Goal: Information Seeking & Learning: Learn about a topic

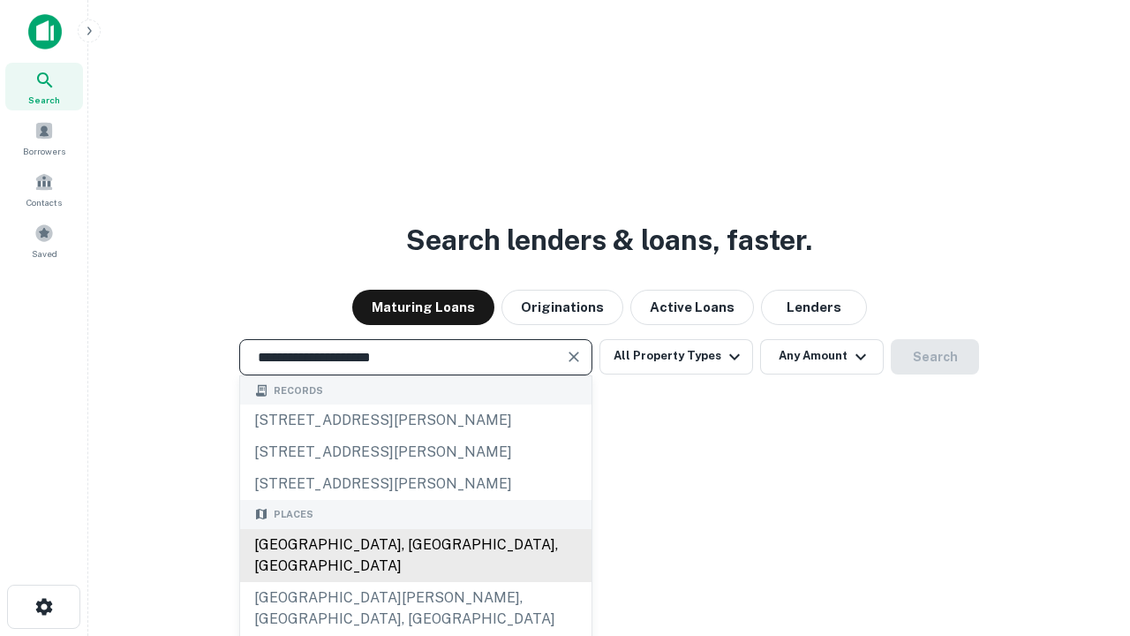
click at [415, 582] on div "[GEOGRAPHIC_DATA], [GEOGRAPHIC_DATA], [GEOGRAPHIC_DATA]" at bounding box center [415, 555] width 351 height 53
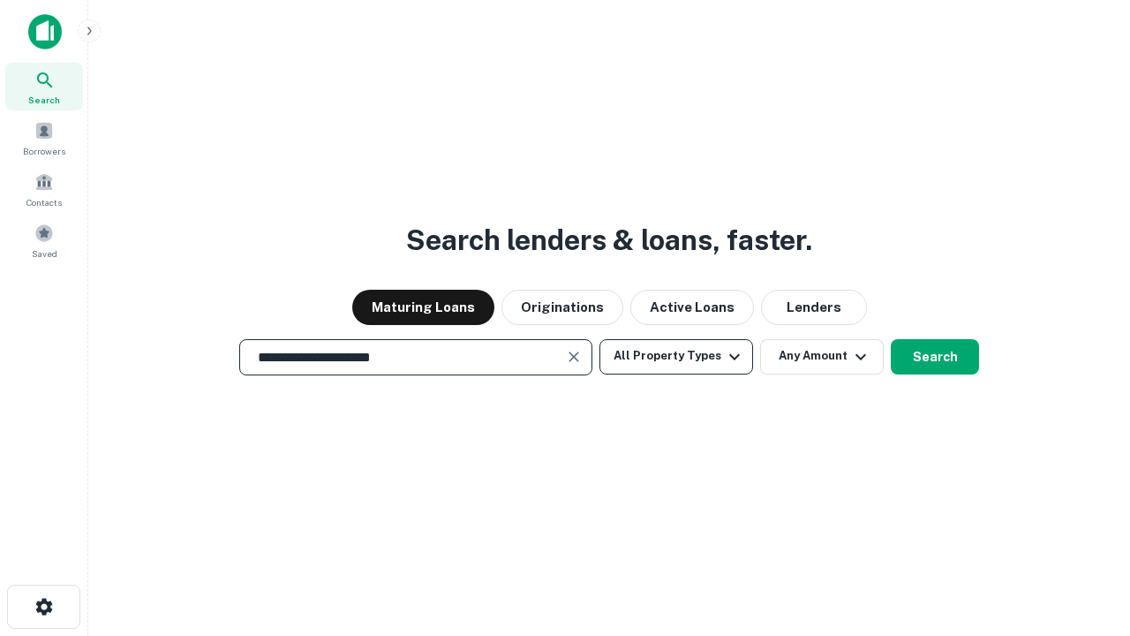
type input "**********"
click at [676, 356] on button "All Property Types" at bounding box center [677, 356] width 154 height 35
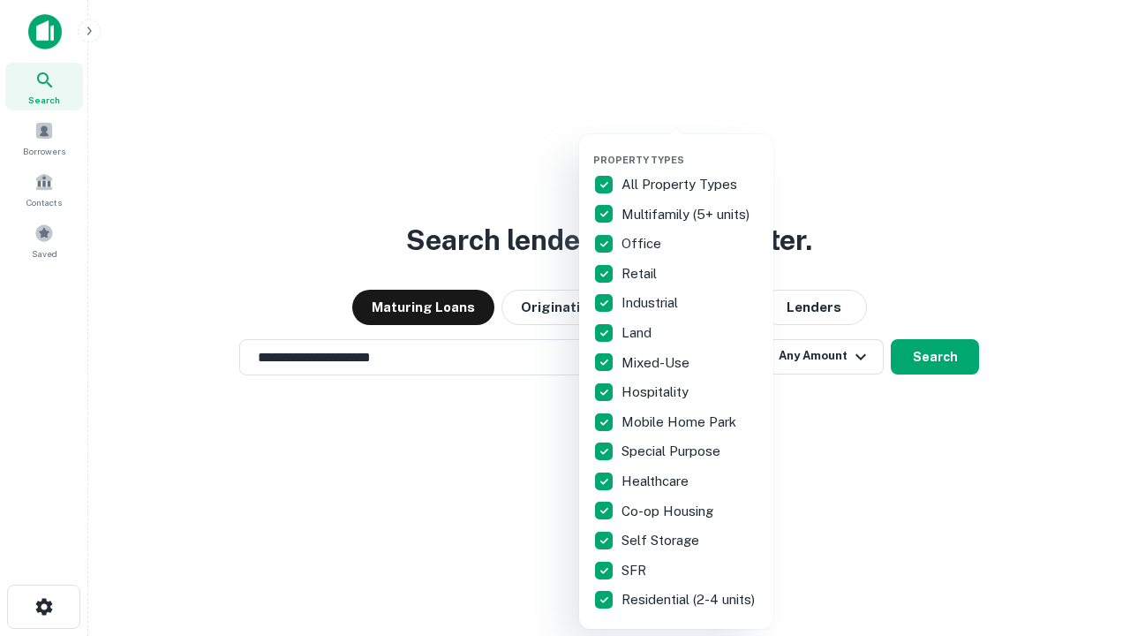
click at [690, 148] on button "button" at bounding box center [690, 148] width 194 height 1
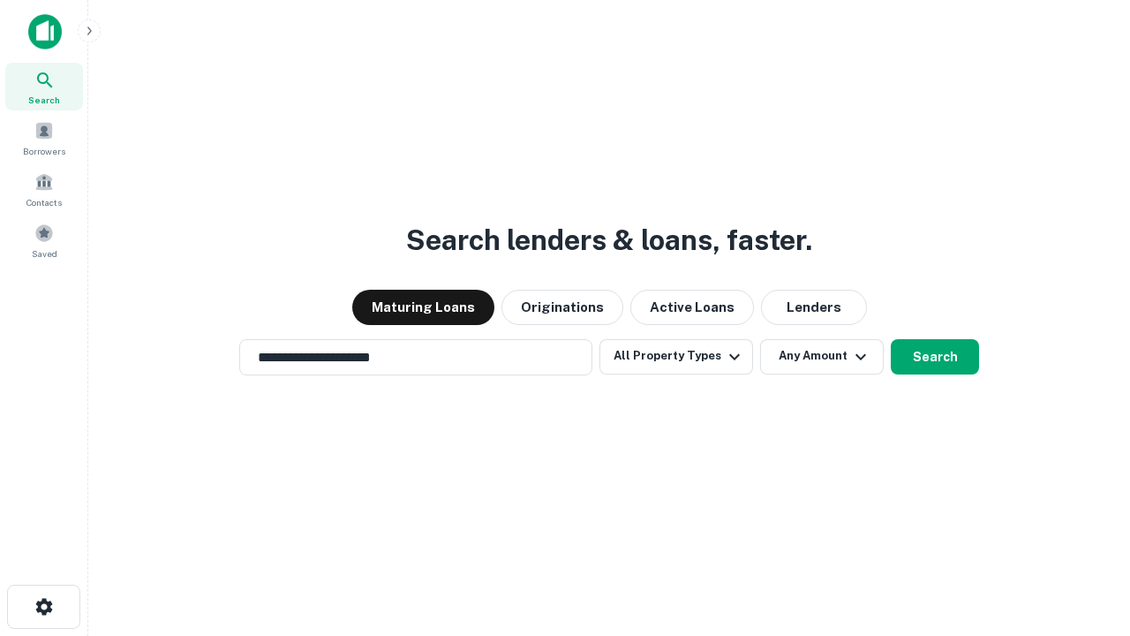
scroll to position [27, 0]
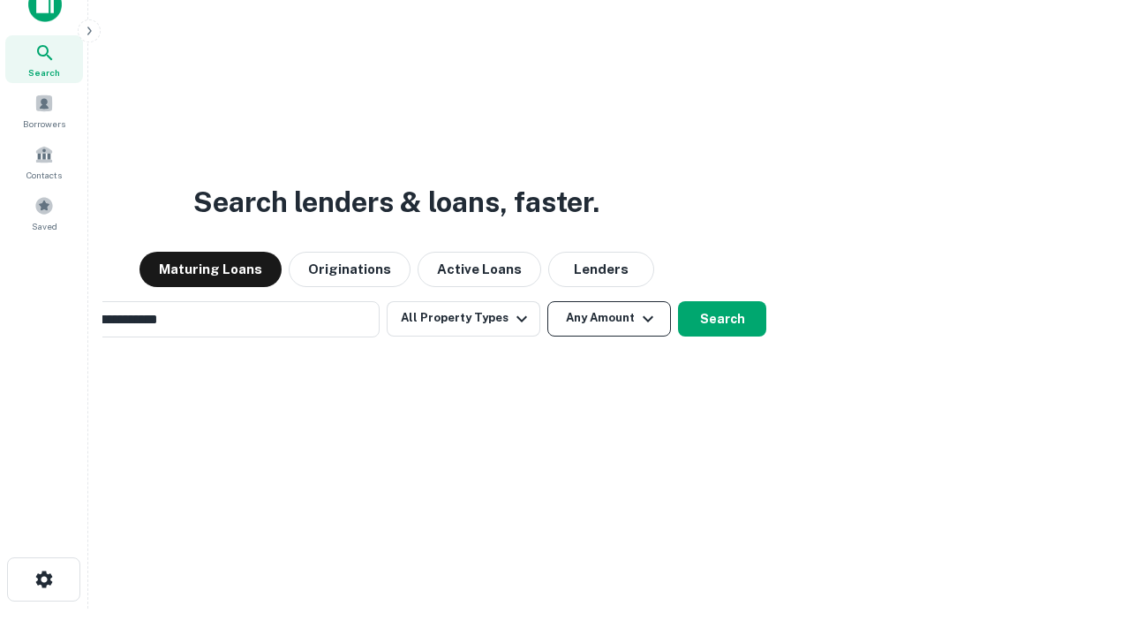
click at [547, 301] on button "Any Amount" at bounding box center [609, 318] width 124 height 35
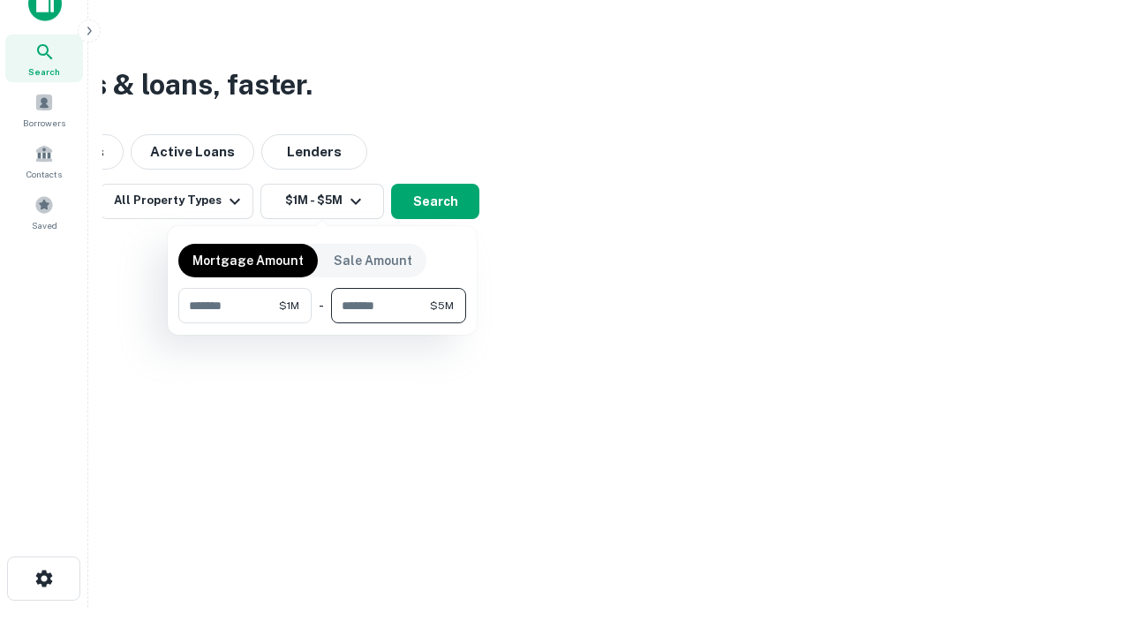
type input "*******"
click at [322, 323] on button "button" at bounding box center [322, 323] width 288 height 1
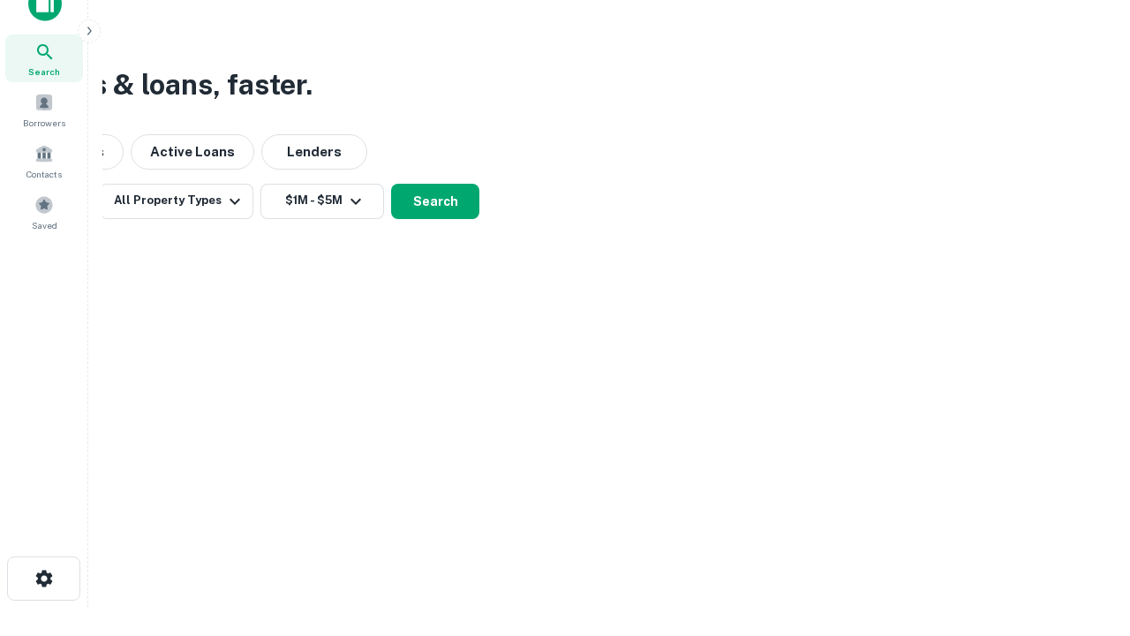
scroll to position [11, 326]
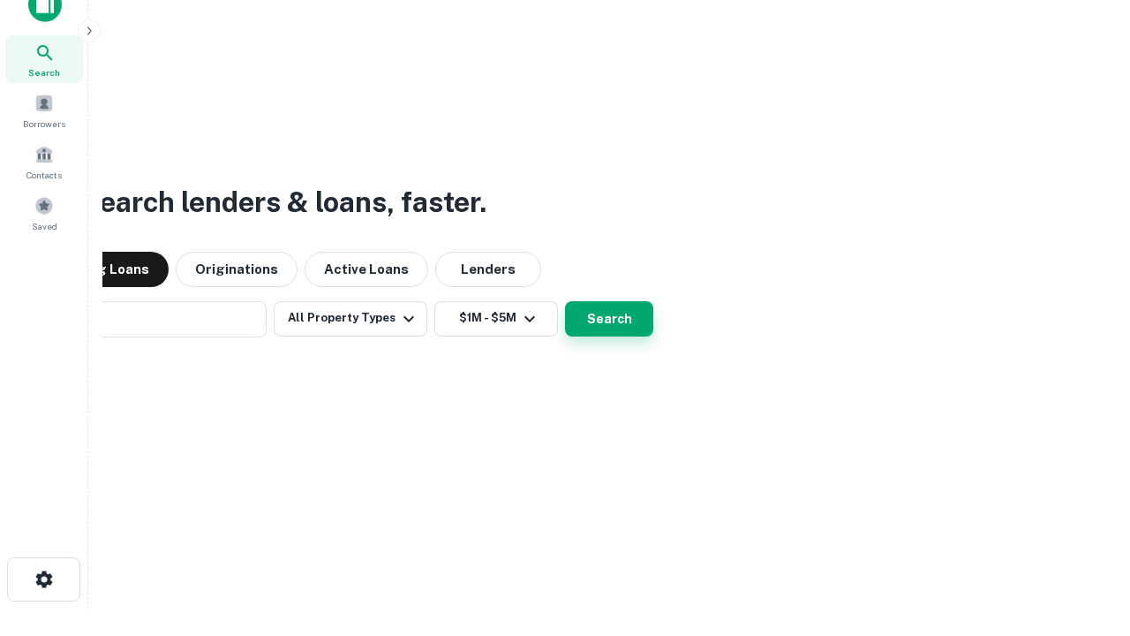
click at [565, 301] on button "Search" at bounding box center [609, 318] width 88 height 35
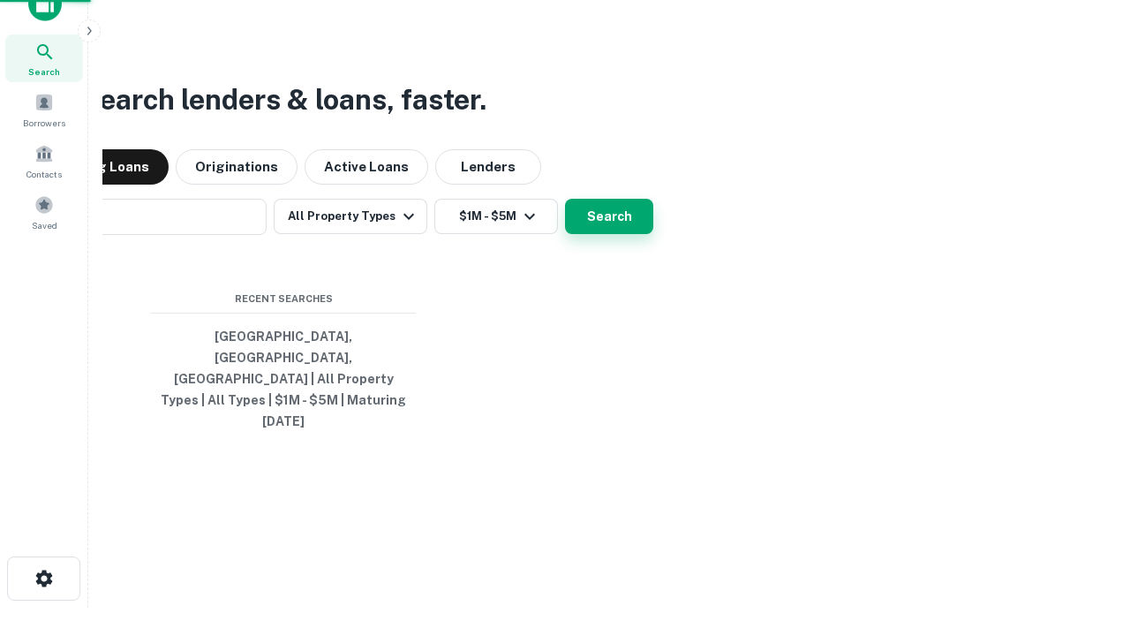
scroll to position [47, 500]
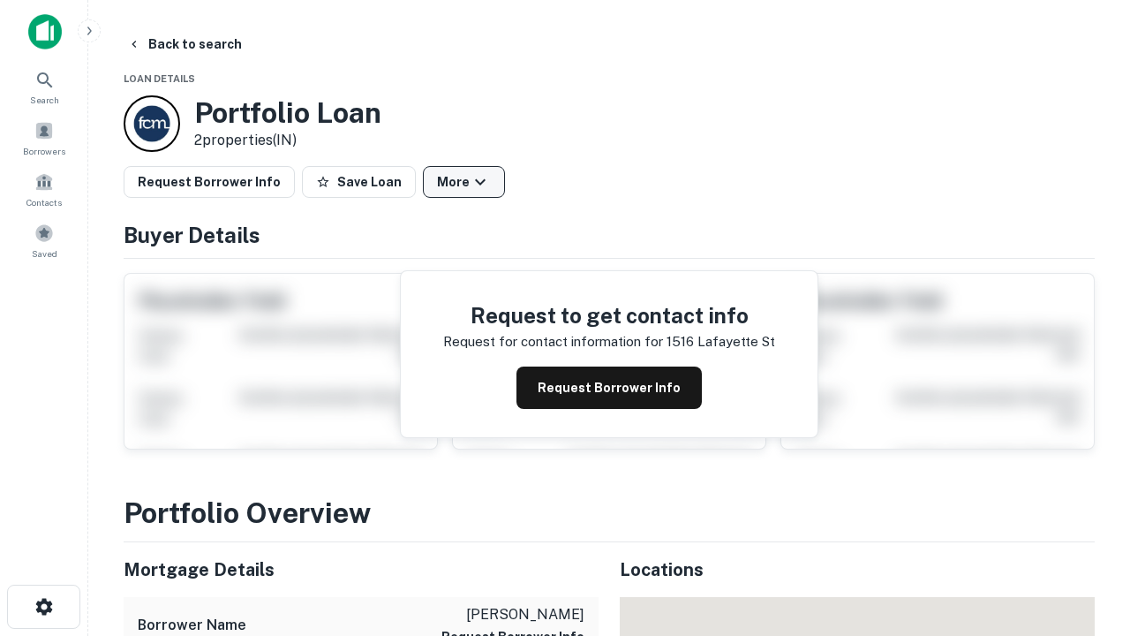
click at [464, 182] on button "More" at bounding box center [464, 182] width 82 height 32
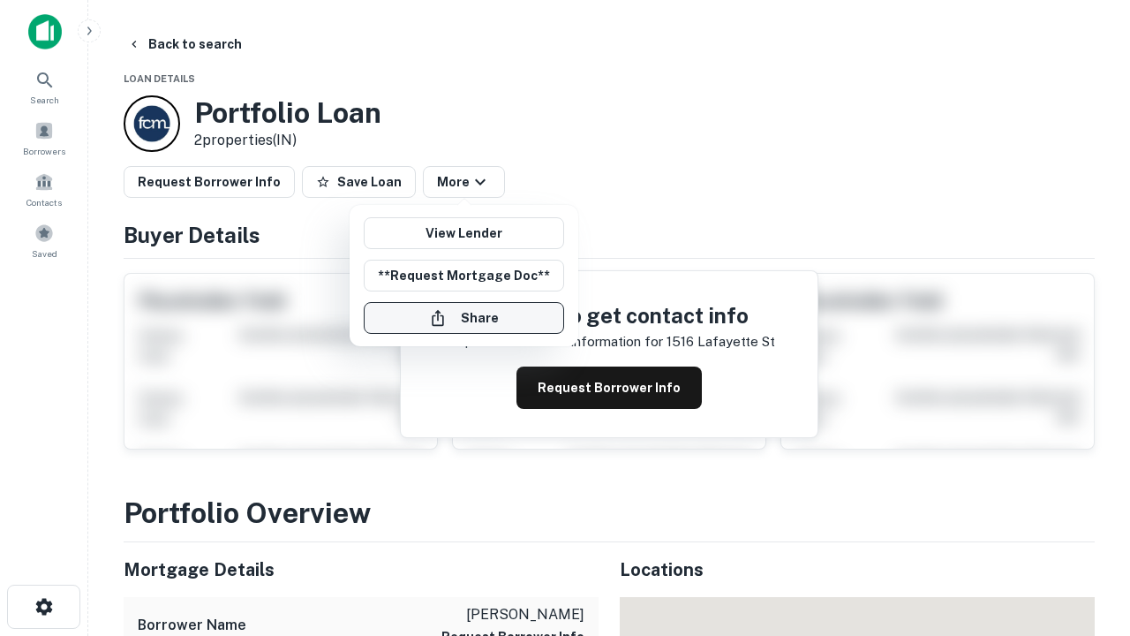
click at [464, 318] on button "Share" at bounding box center [464, 318] width 200 height 32
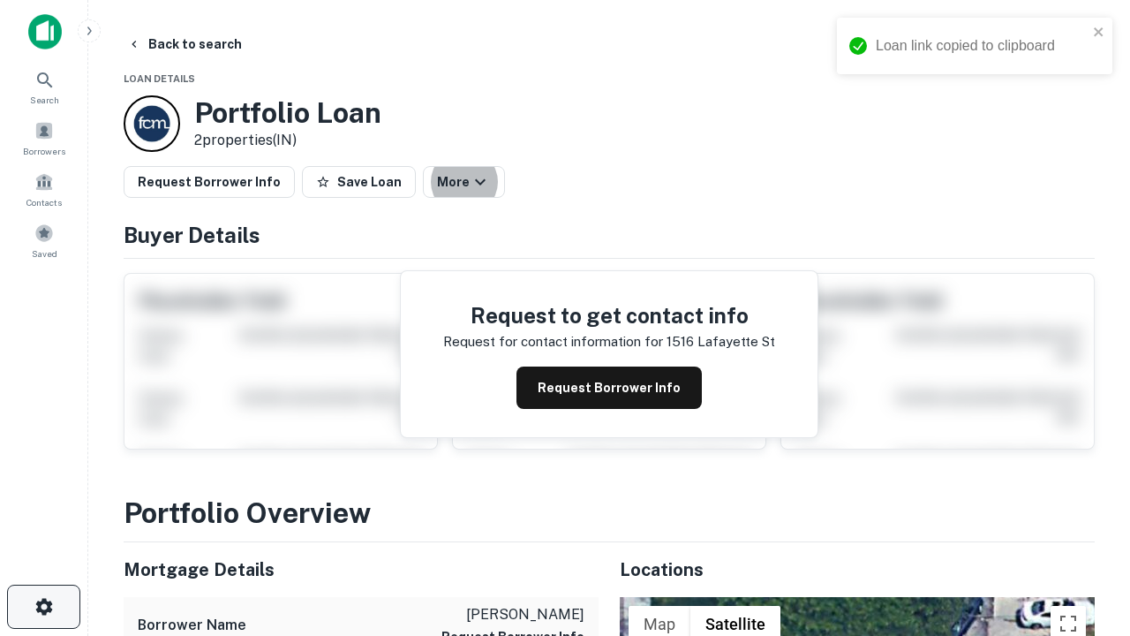
click at [43, 607] on icon "button" at bounding box center [44, 606] width 21 height 21
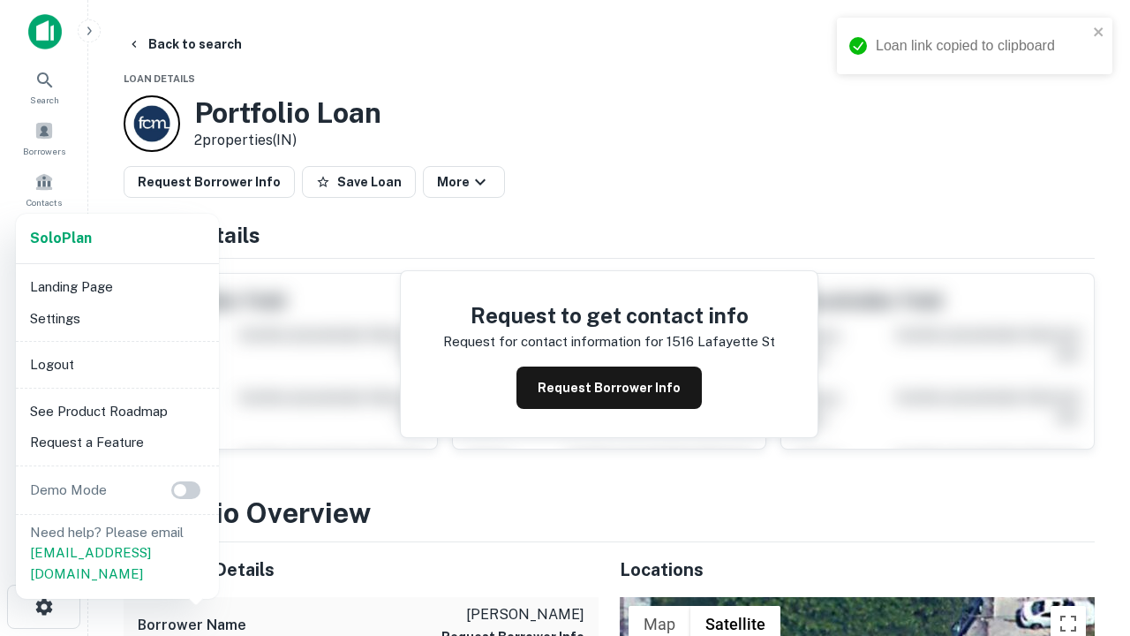
click at [117, 364] on li "Logout" at bounding box center [117, 365] width 189 height 32
